Goal: Navigation & Orientation: Find specific page/section

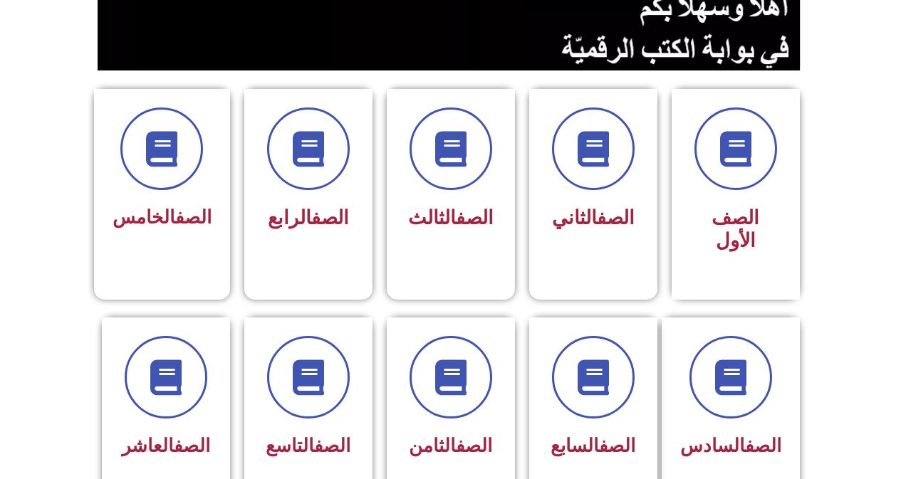
scroll to position [313, 0]
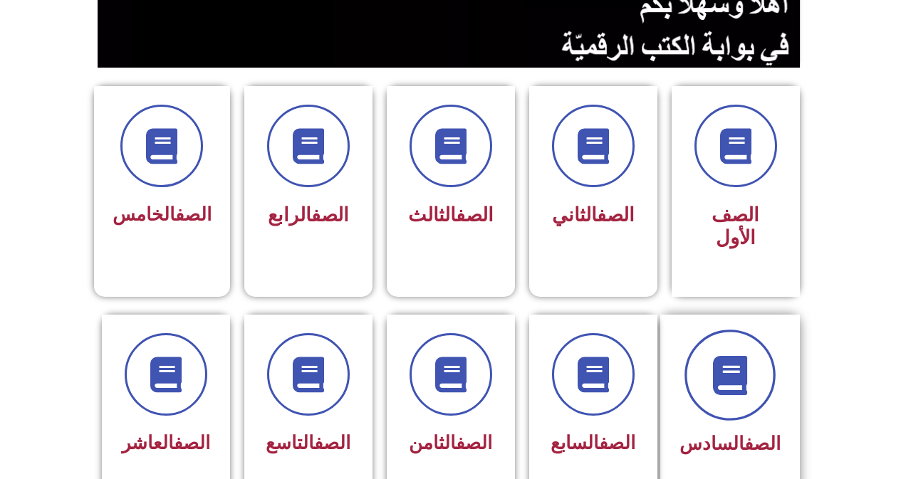
click at [740, 365] on icon at bounding box center [729, 374] width 39 height 39
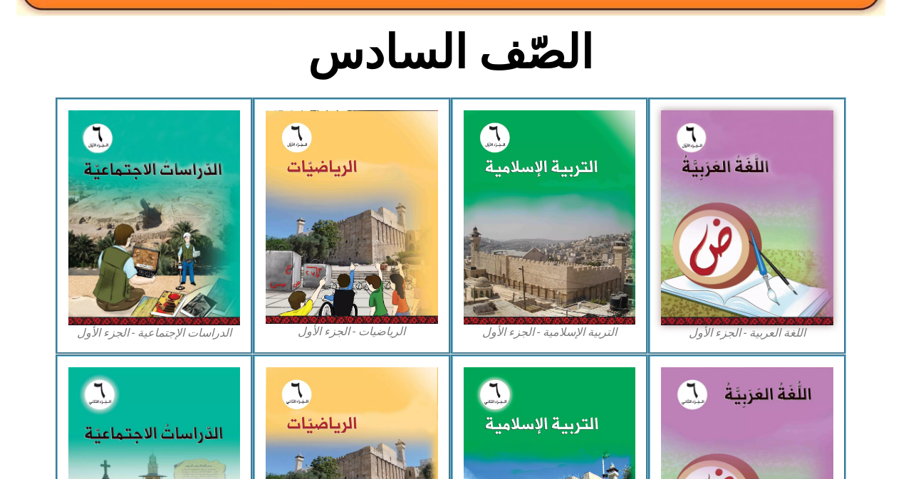
scroll to position [390, 0]
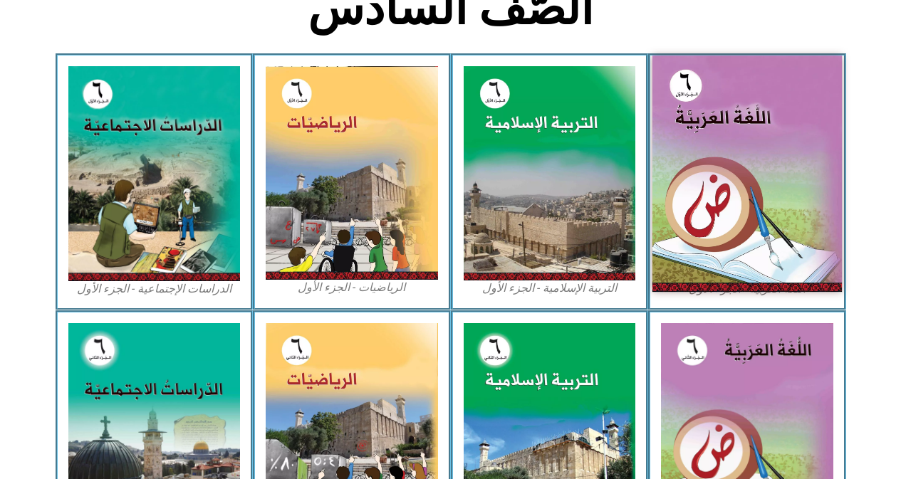
click at [752, 179] on img at bounding box center [746, 174] width 189 height 236
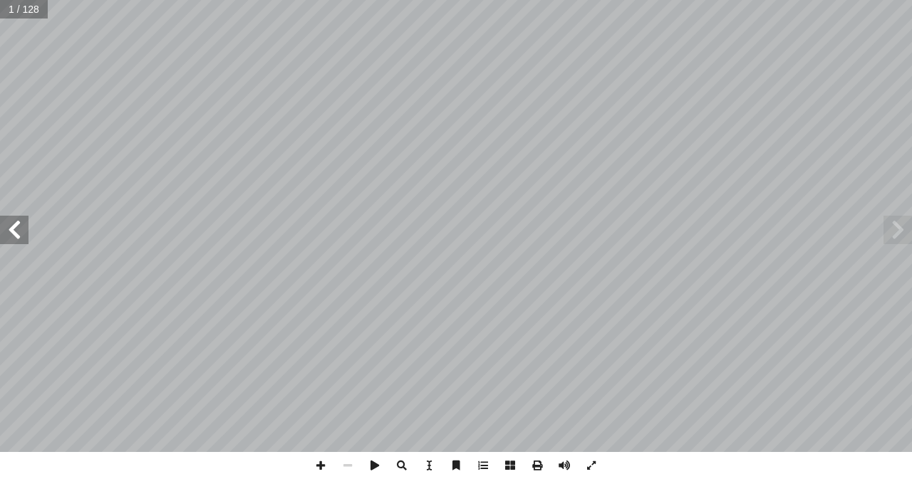
click at [12, 235] on span at bounding box center [14, 230] width 28 height 28
click at [13, 235] on span at bounding box center [14, 230] width 28 height 28
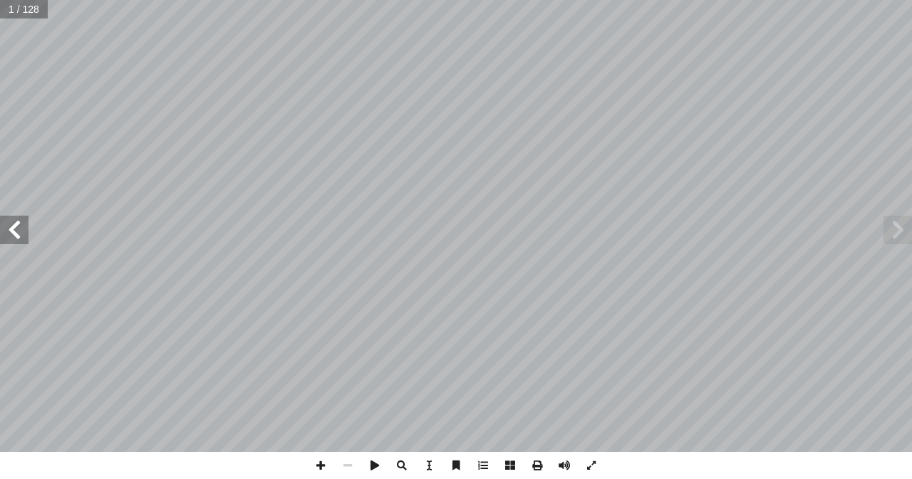
click at [13, 235] on span at bounding box center [14, 230] width 28 height 28
click at [11, 235] on span at bounding box center [14, 230] width 28 height 28
click at [9, 234] on span at bounding box center [14, 230] width 28 height 28
click at [6, 234] on span at bounding box center [14, 230] width 28 height 28
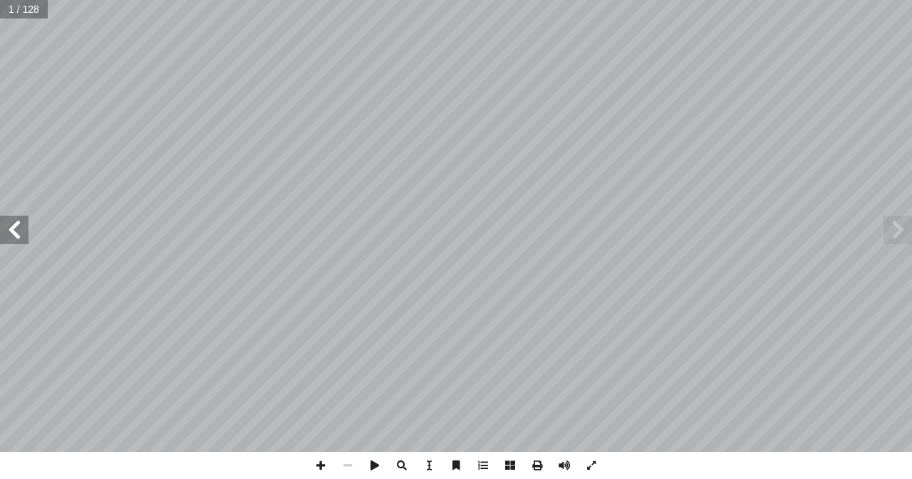
click at [6, 233] on span at bounding box center [14, 230] width 28 height 28
click at [4, 233] on span at bounding box center [14, 230] width 28 height 28
click at [4, 234] on span at bounding box center [14, 230] width 28 height 28
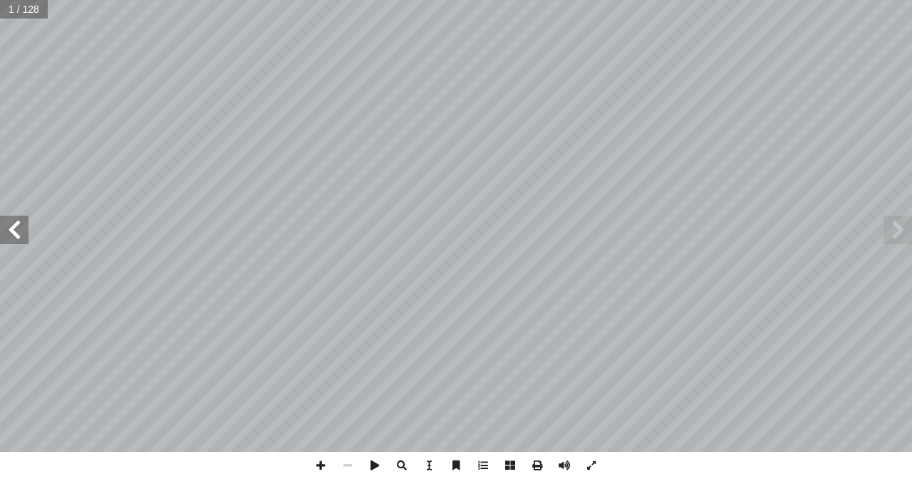
click at [6, 230] on span at bounding box center [14, 230] width 28 height 28
click at [6, 225] on span at bounding box center [14, 230] width 28 height 28
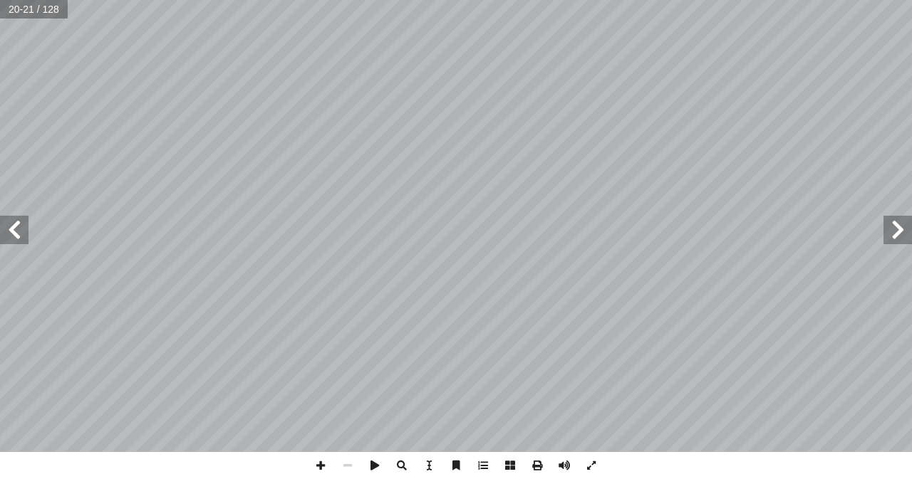
click at [6, 225] on span at bounding box center [14, 230] width 28 height 28
click at [7, 225] on span at bounding box center [14, 230] width 28 height 28
click at [7, 222] on span at bounding box center [14, 230] width 28 height 28
click at [318, 468] on span at bounding box center [320, 465] width 27 height 27
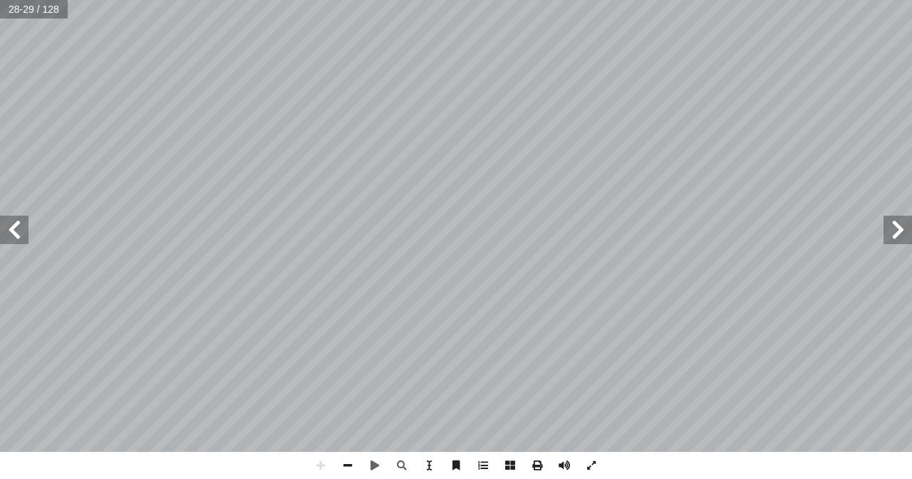
click at [219, 475] on div "٢ 4 ٌ ت � ب ْ ري ْ د َ ت : ِ عليل ّ الت ِ ع َ تي، م ْ أ ا َ فيما ي ٍ ل ْ ص َ و …" at bounding box center [456, 239] width 912 height 479
click at [344, 465] on span at bounding box center [347, 465] width 27 height 27
click at [325, 463] on span at bounding box center [320, 465] width 27 height 27
click at [349, 466] on span at bounding box center [347, 465] width 27 height 27
click at [317, 462] on span at bounding box center [320, 465] width 27 height 27
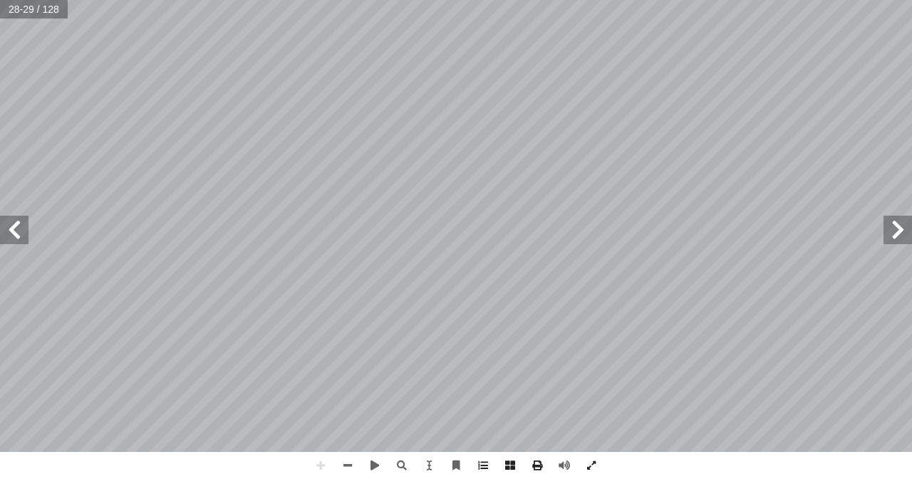
click at [239, 464] on div "٢ 4 ٌ ت � ب ْ ري ْ د َ ت : ِ عليل ّ الت ِ ع َ تي، م ْ أ ا َ فيما ي ٍ ل ْ ص َ و …" at bounding box center [456, 239] width 912 height 479
click at [211, 469] on div "٢ 4 ٌ ت � ب ْ ري ْ د َ ت : ِ عليل ّ الت ِ ع َ تي، م ْ أ ا َ فيما ي ٍ ل ْ ص َ و …" at bounding box center [456, 239] width 912 height 479
click at [256, 130] on html "الصفحة الرئيسية الصف الأول الصف الثاني الصف الثالث الصف الرابع الصف الخامس الصف…" at bounding box center [456, 65] width 912 height 130
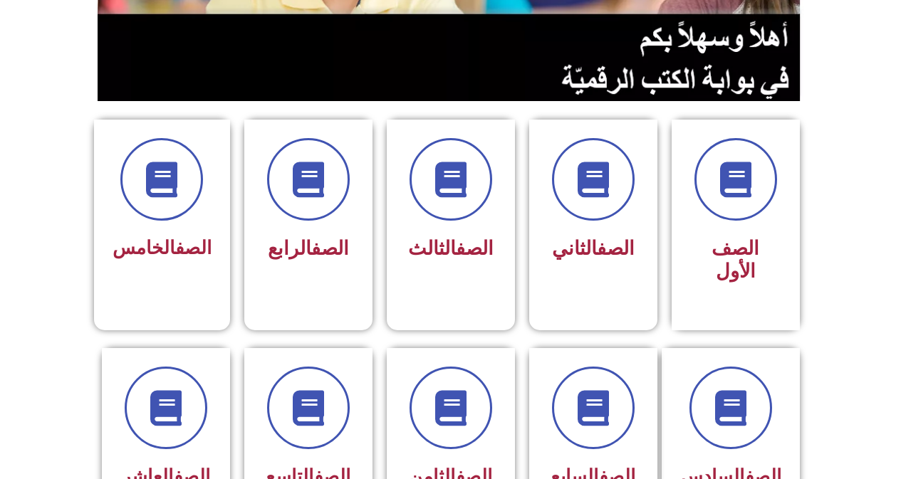
scroll to position [285, 0]
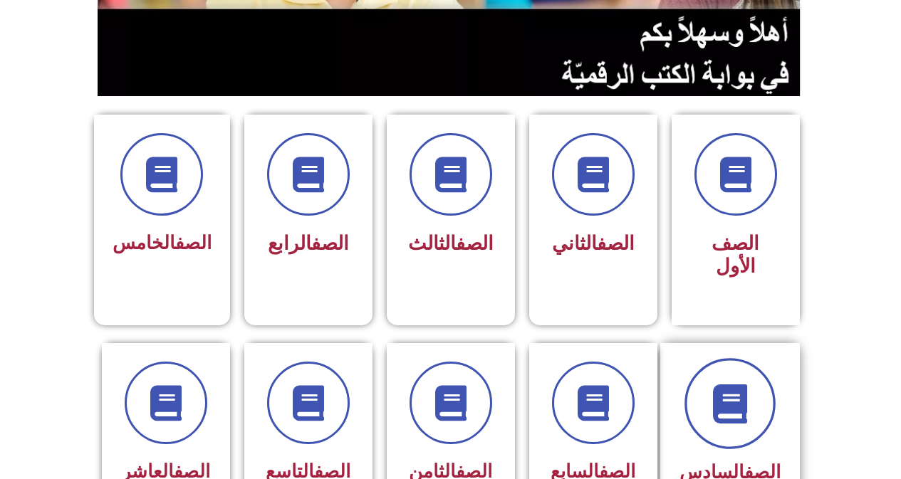
click at [746, 384] on icon at bounding box center [729, 403] width 39 height 39
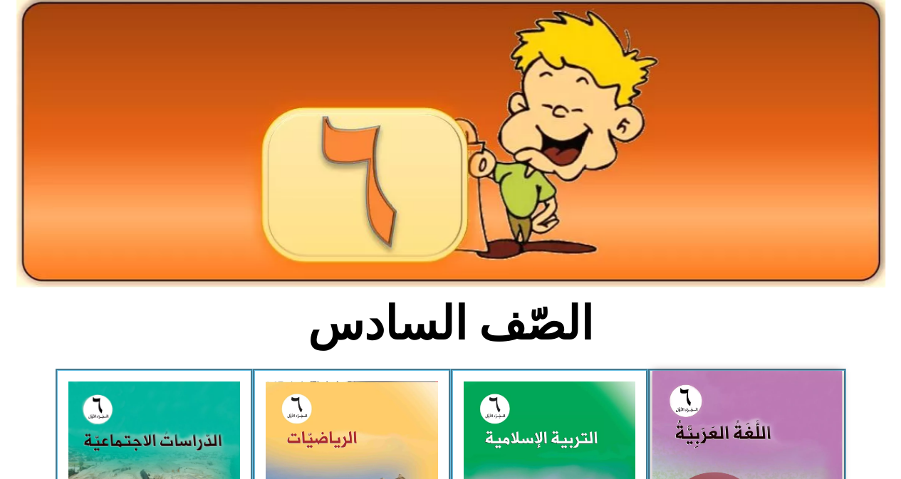
scroll to position [214, 0]
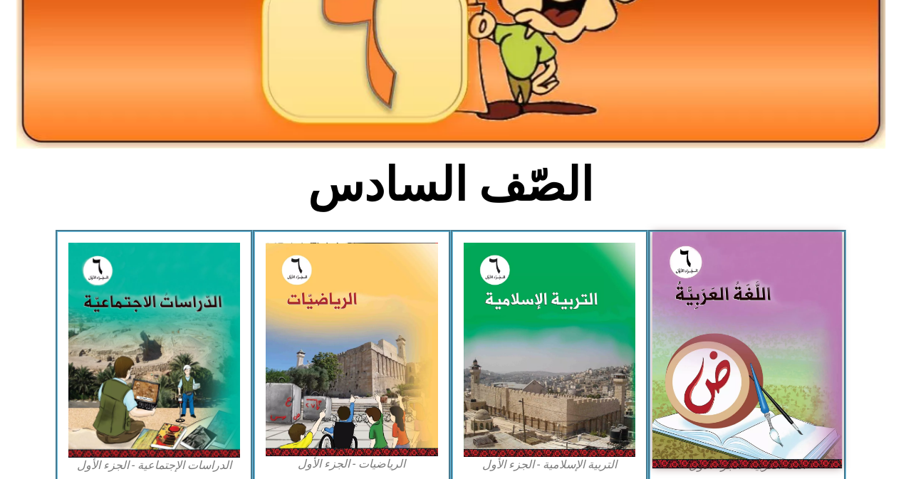
click at [739, 323] on img at bounding box center [746, 350] width 189 height 236
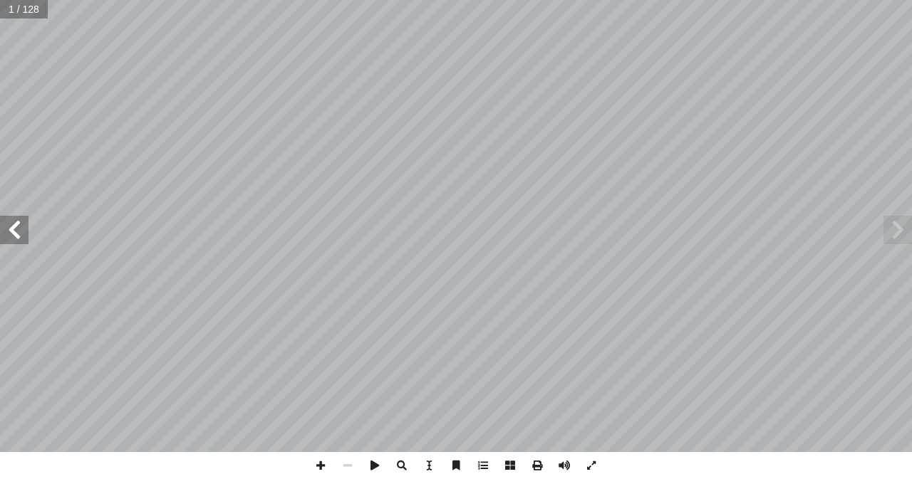
click at [20, 230] on span at bounding box center [14, 230] width 28 height 28
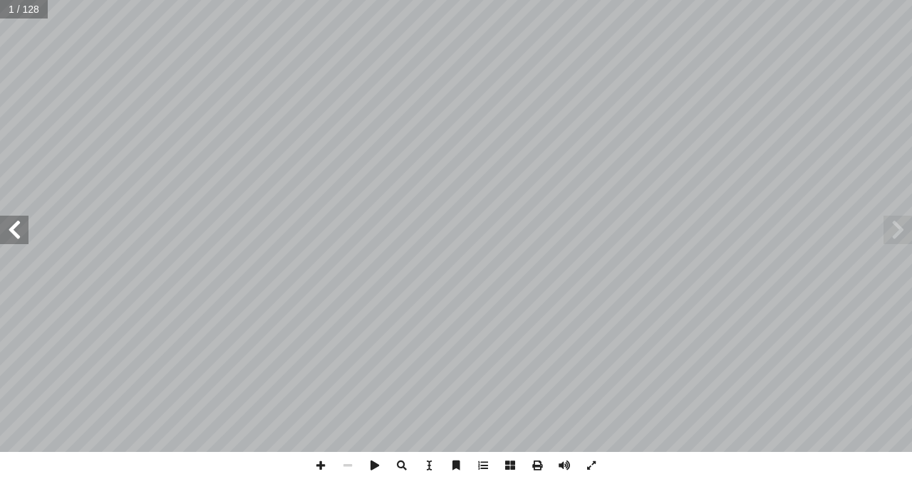
click at [20, 230] on span at bounding box center [14, 230] width 28 height 28
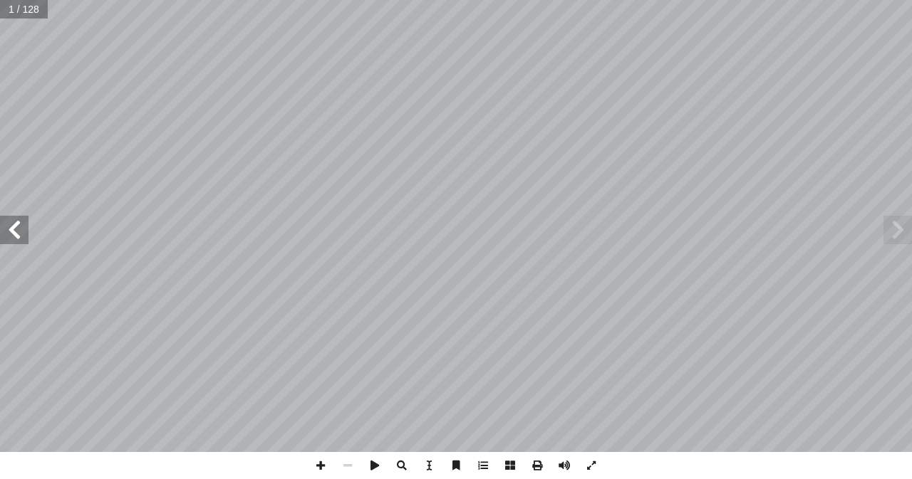
click at [20, 230] on span at bounding box center [14, 230] width 28 height 28
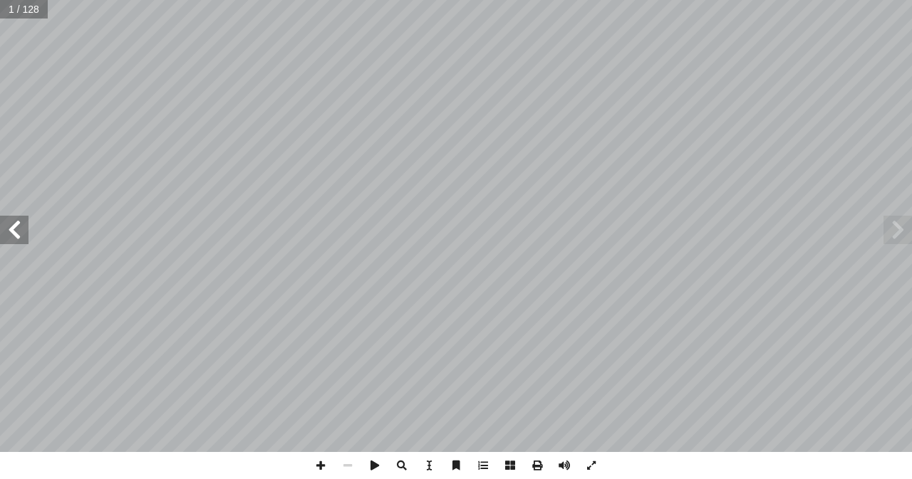
click at [20, 230] on span at bounding box center [14, 230] width 28 height 28
click at [24, 230] on span at bounding box center [14, 230] width 28 height 28
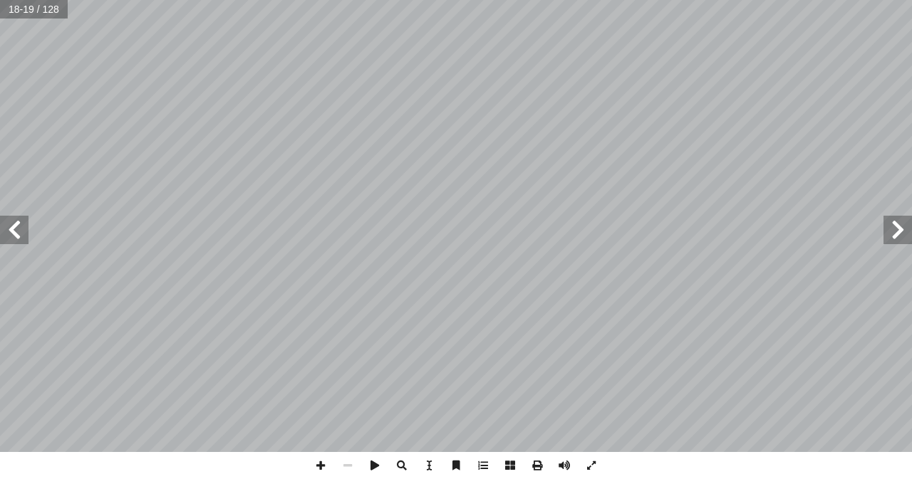
click at [24, 230] on span at bounding box center [14, 230] width 28 height 28
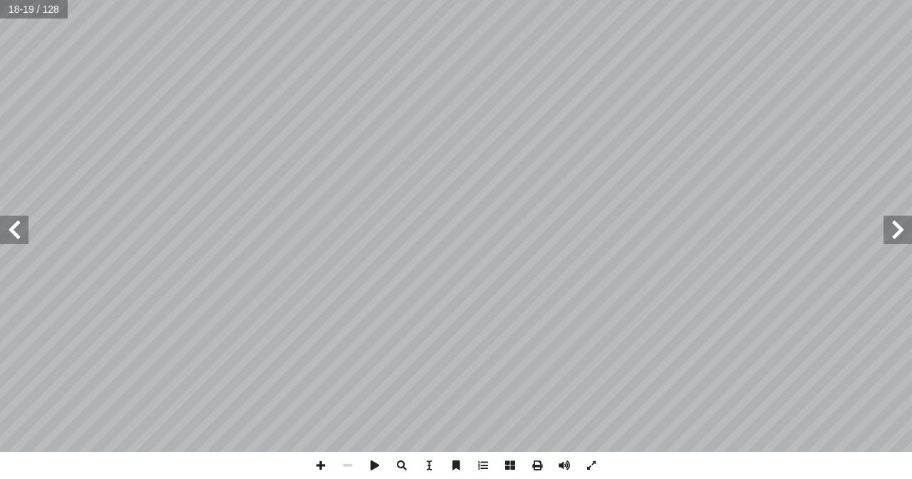
click at [24, 230] on span at bounding box center [14, 230] width 28 height 28
